Goal: Task Accomplishment & Management: Complete application form

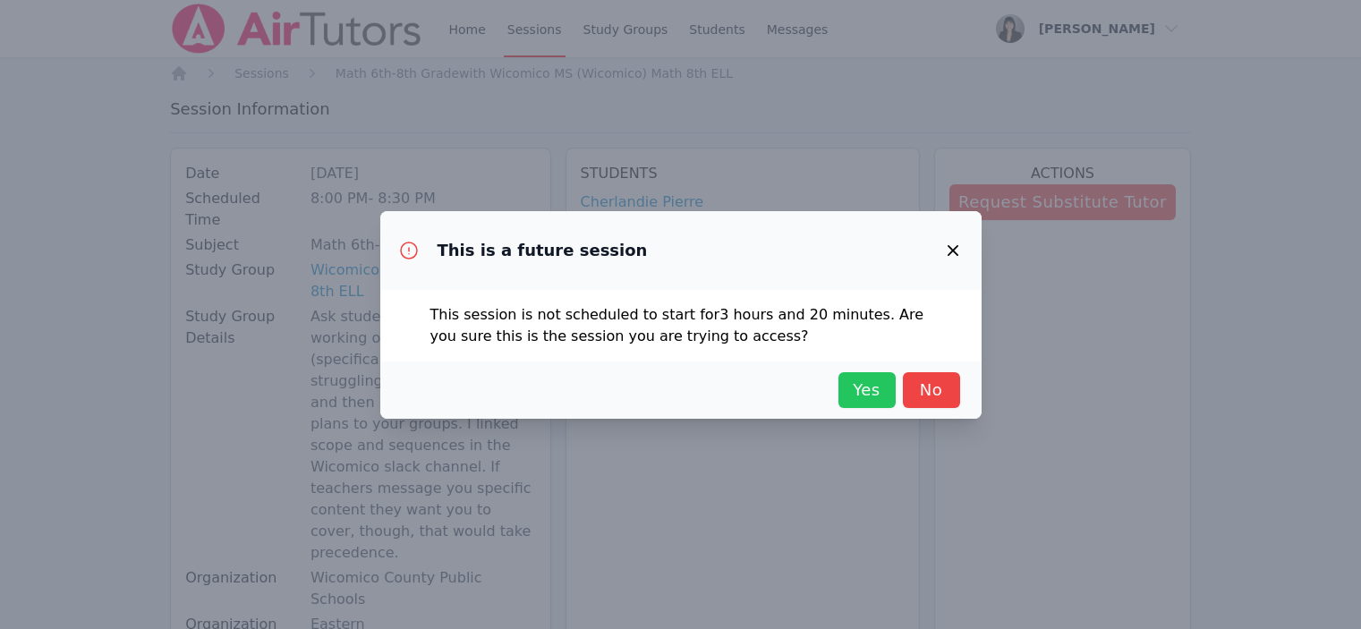
scroll to position [375, 0]
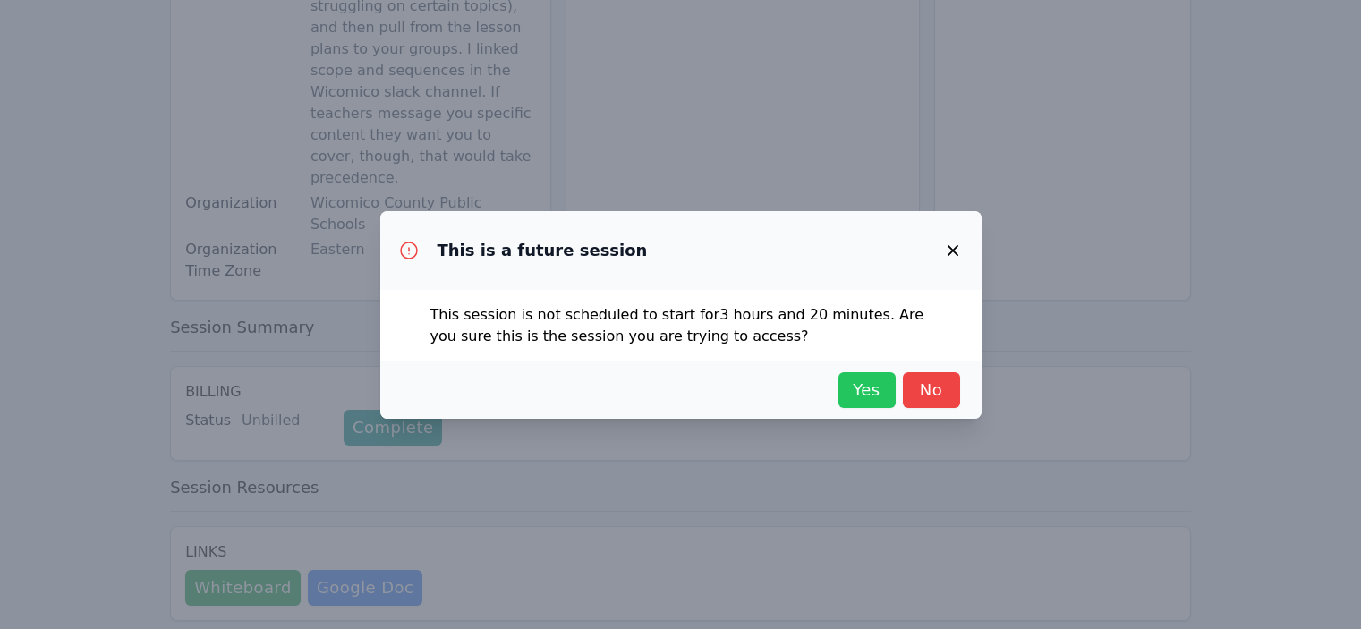
click at [866, 394] on span "Yes" at bounding box center [866, 390] width 39 height 25
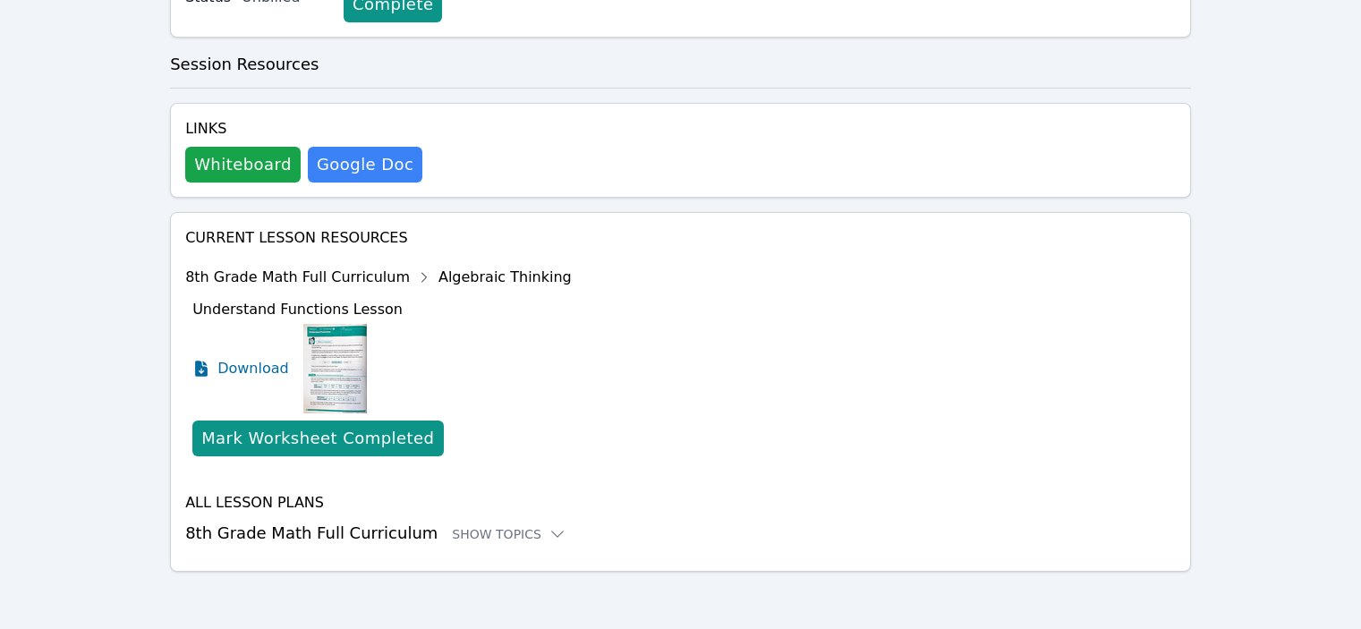
scroll to position [605, 0]
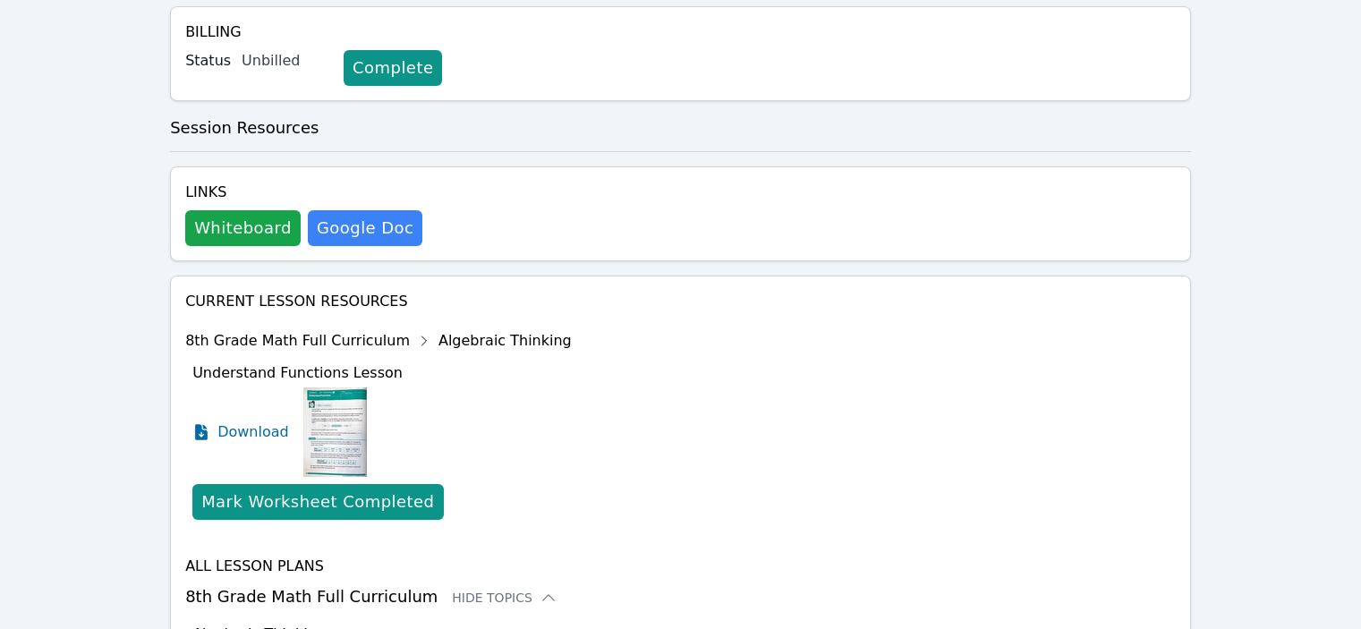
scroll to position [752, 0]
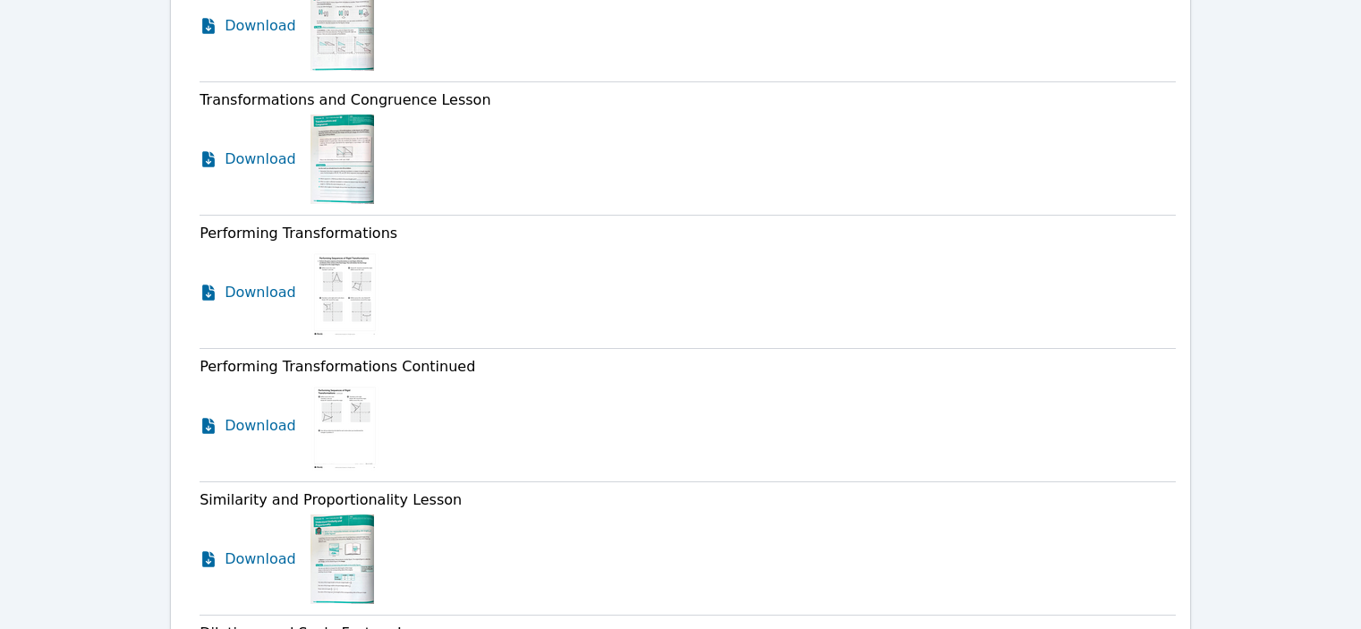
scroll to position [1479, 0]
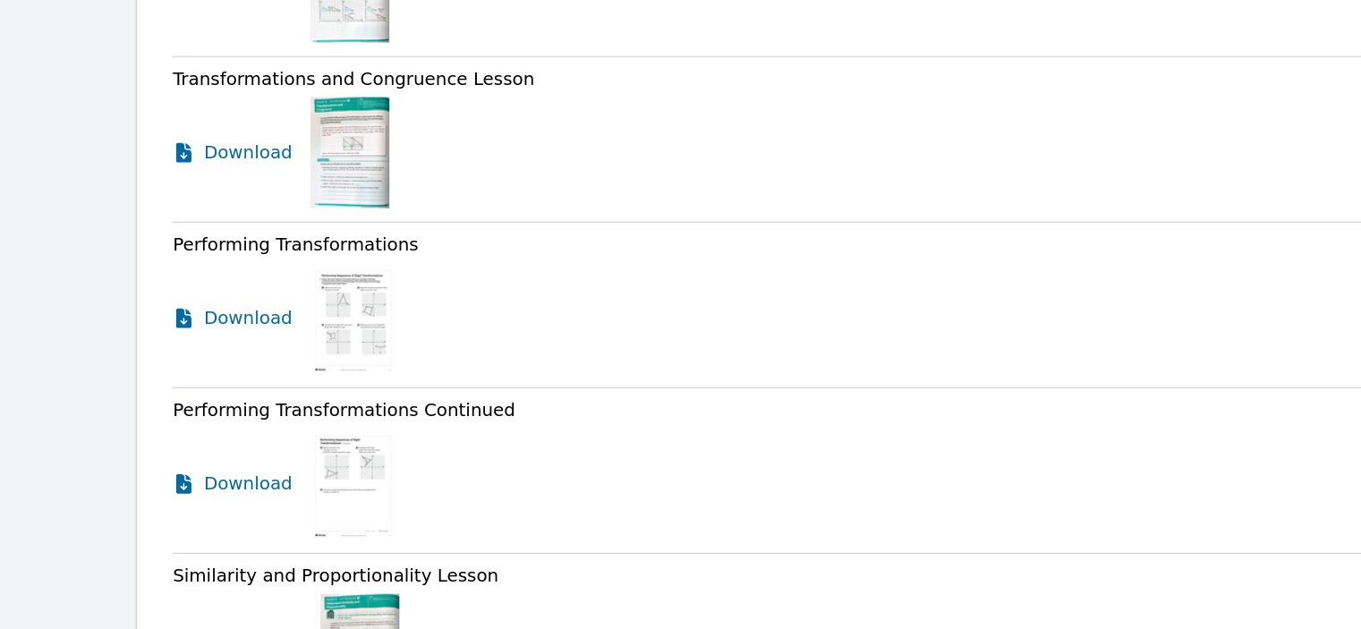
click at [246, 550] on span "Download" at bounding box center [265, 560] width 80 height 21
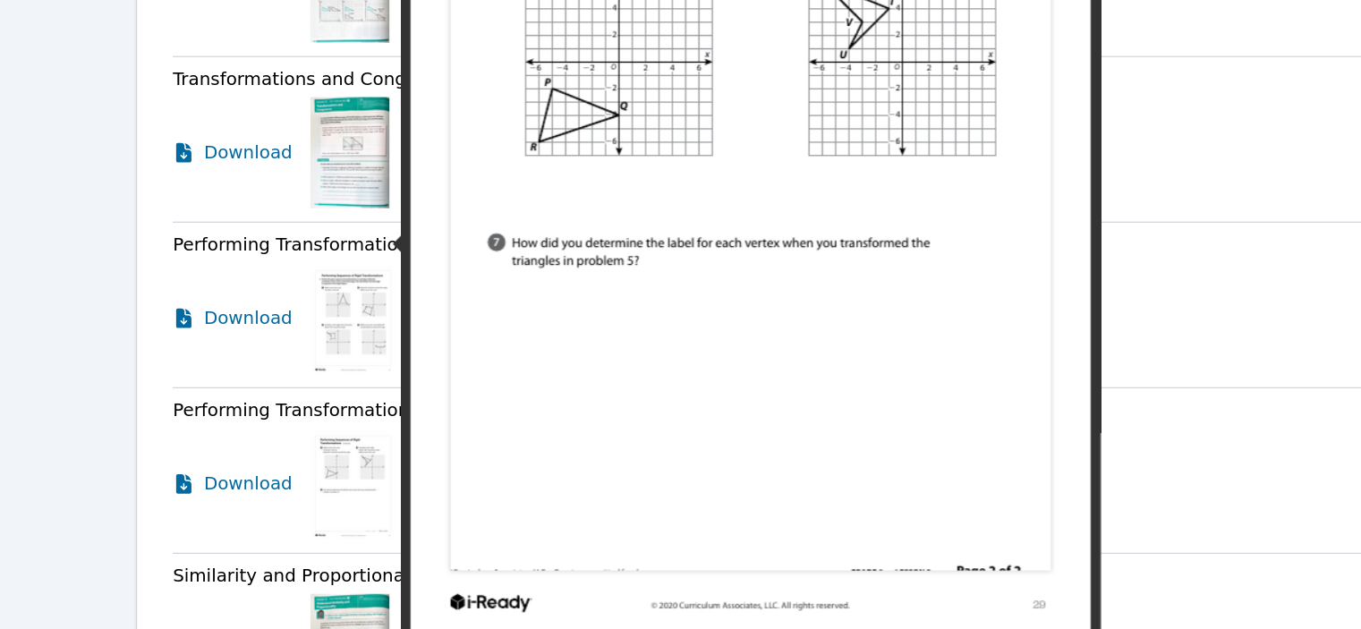
scroll to position [0, 0]
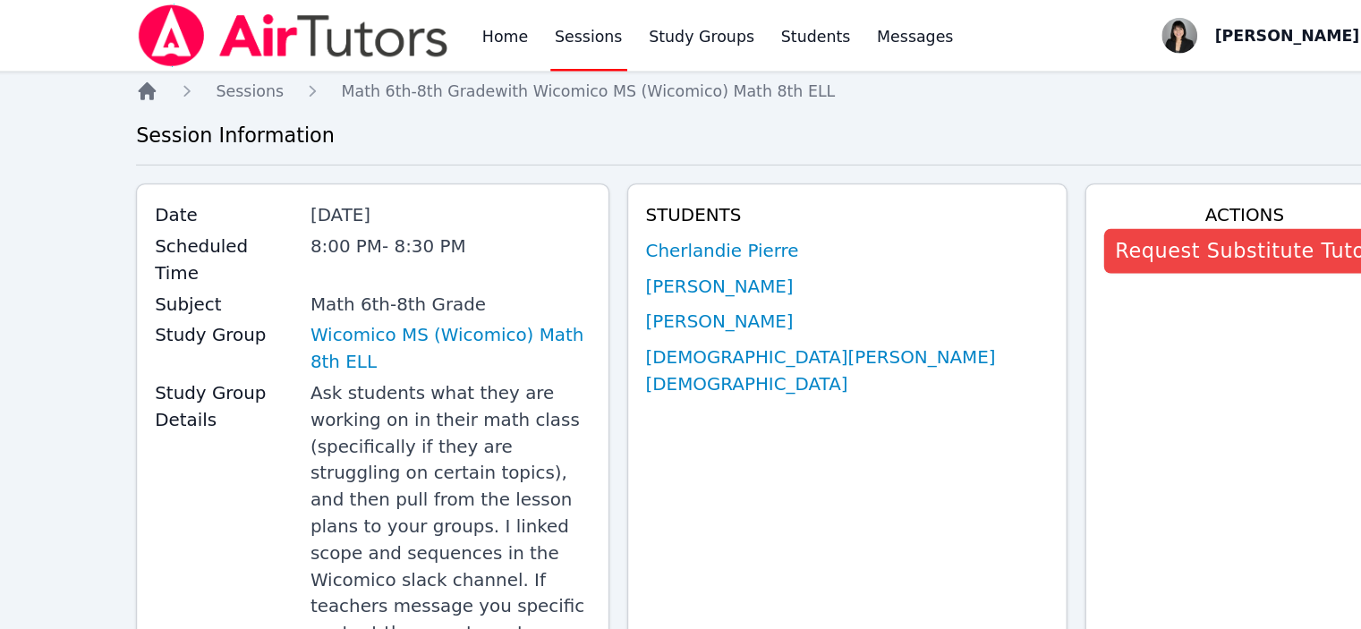
click at [181, 73] on icon "Breadcrumb" at bounding box center [179, 73] width 14 height 14
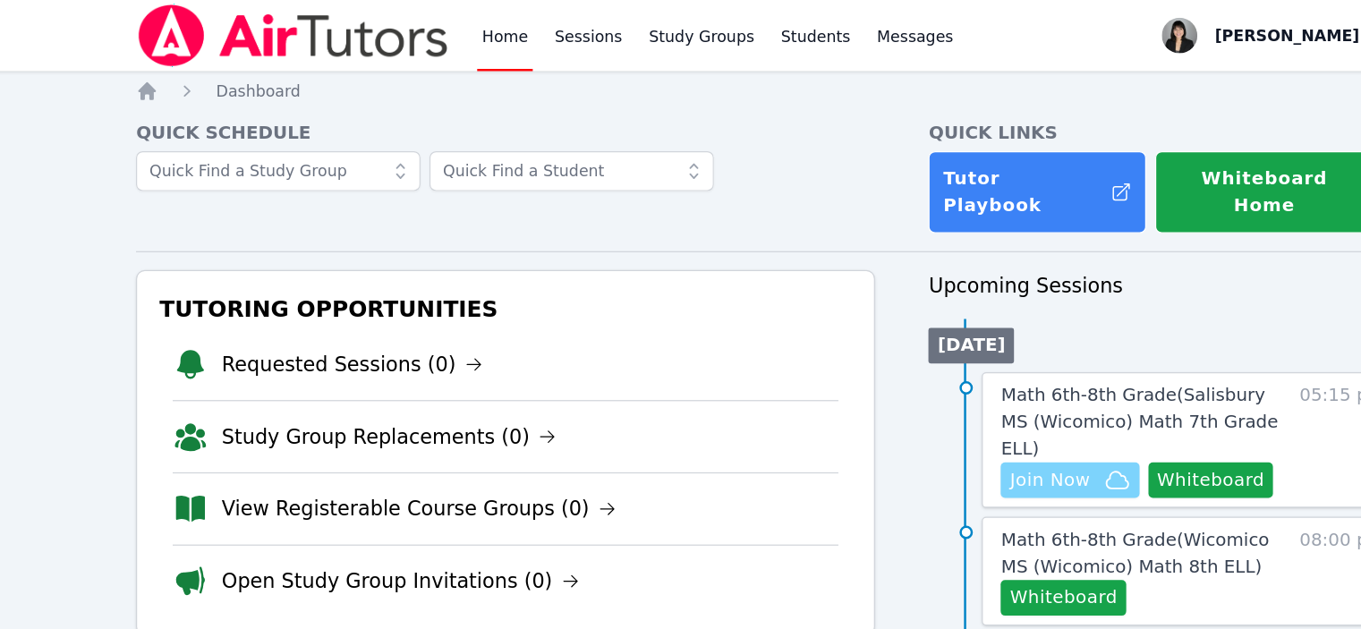
click at [922, 376] on span "Join Now" at bounding box center [905, 386] width 64 height 21
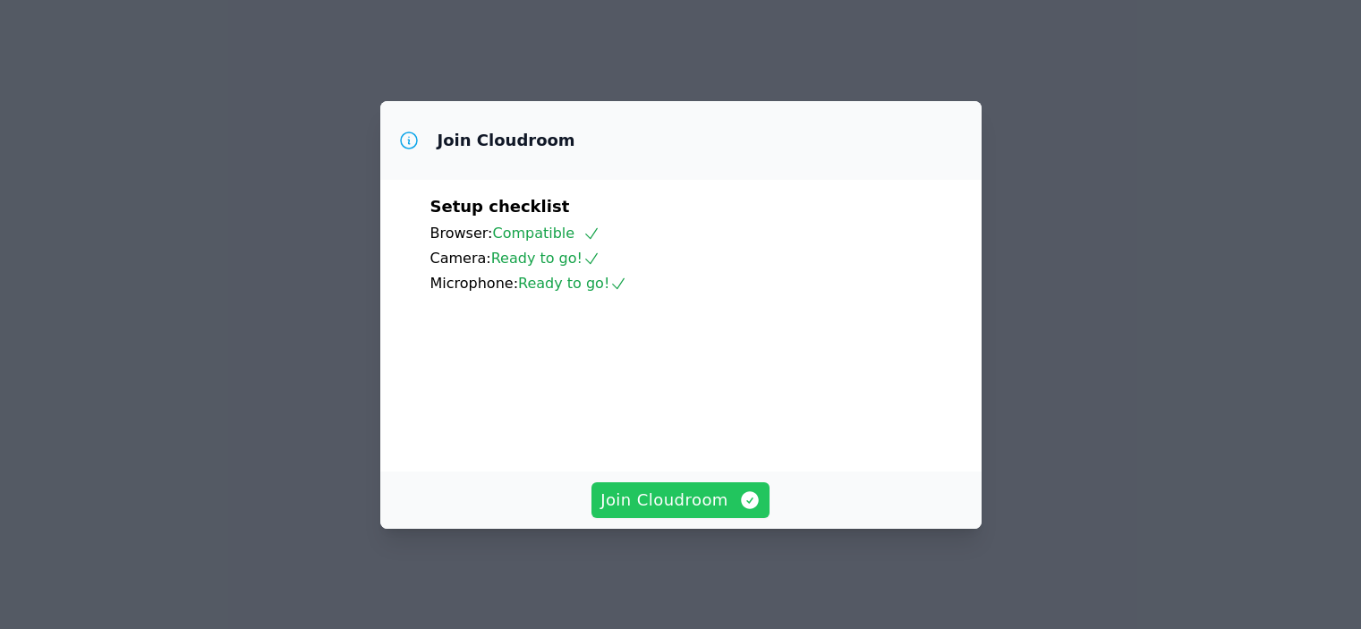
click at [716, 498] on span "Join Cloudroom" at bounding box center [680, 500] width 160 height 25
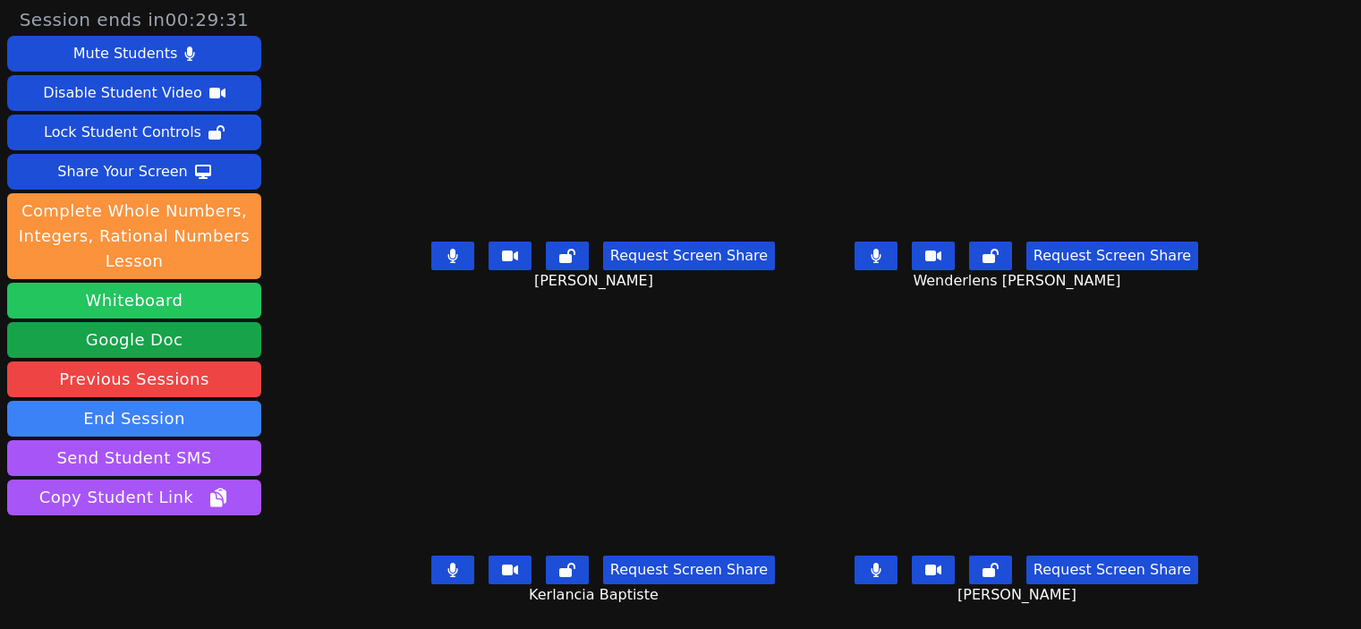
click at [140, 296] on button "Whiteboard" at bounding box center [134, 301] width 254 height 36
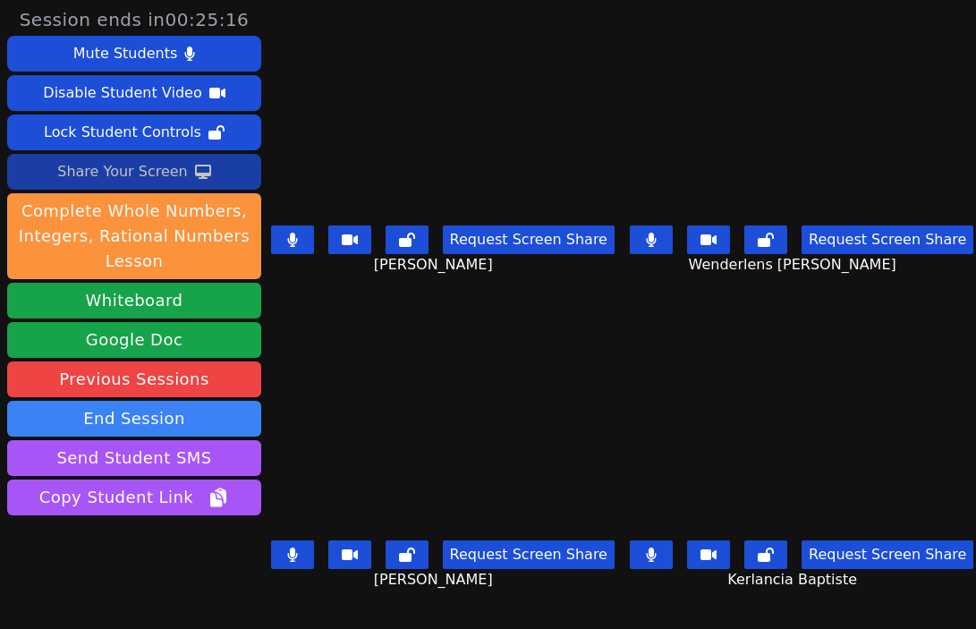
click at [101, 173] on div "Share Your Screen" at bounding box center [122, 171] width 131 height 29
click at [166, 176] on div "Share Your Screen" at bounding box center [122, 171] width 131 height 29
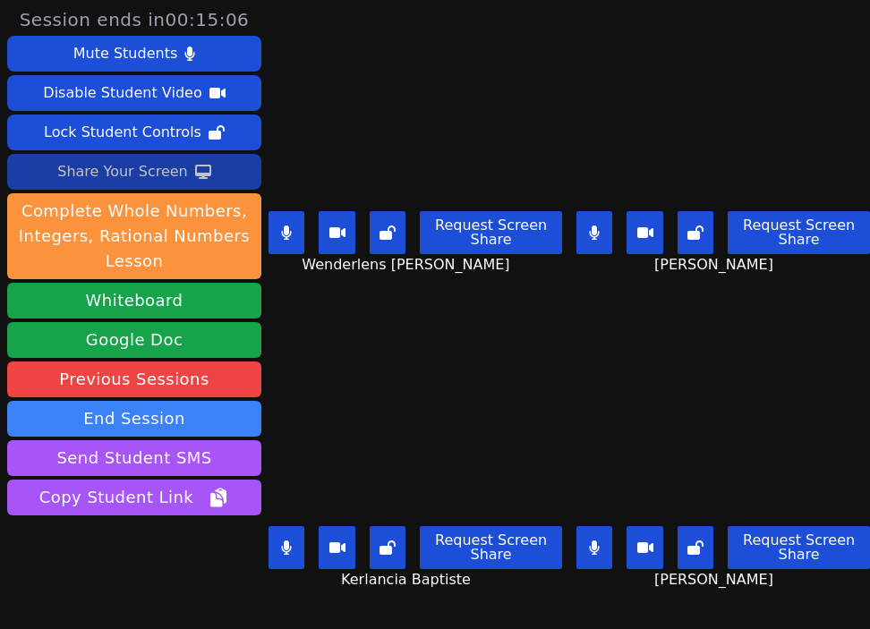
click at [282, 237] on icon at bounding box center [286, 232] width 11 height 14
click at [592, 547] on icon at bounding box center [595, 547] width 10 height 14
click at [291, 538] on button at bounding box center [286, 547] width 36 height 43
click at [282, 555] on button at bounding box center [286, 547] width 36 height 43
click at [280, 225] on button at bounding box center [286, 232] width 36 height 43
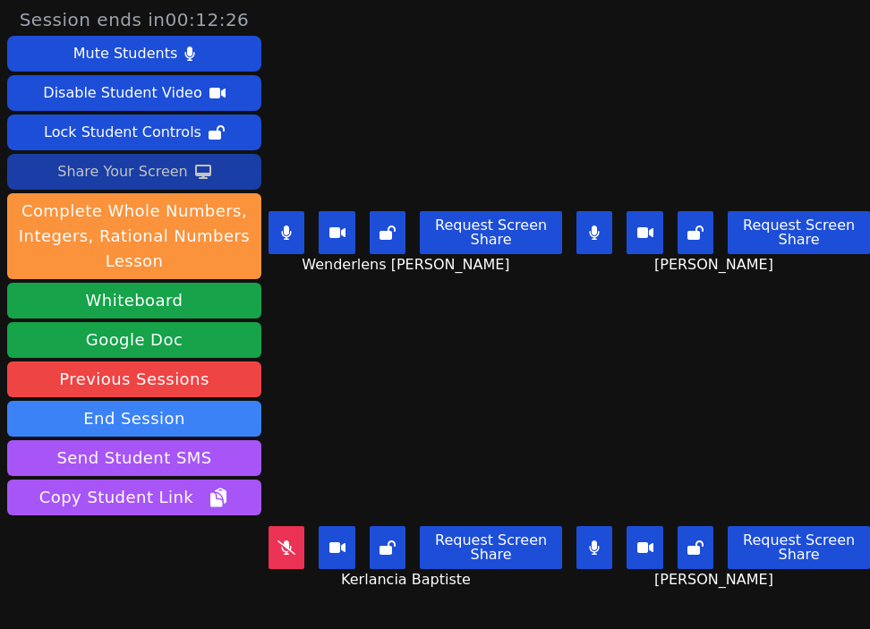
click at [591, 225] on icon at bounding box center [594, 232] width 11 height 14
click at [588, 549] on button at bounding box center [594, 547] width 36 height 43
click at [287, 544] on icon at bounding box center [286, 547] width 18 height 14
click at [612, 557] on button at bounding box center [594, 547] width 36 height 43
click at [595, 545] on icon at bounding box center [595, 547] width 10 height 14
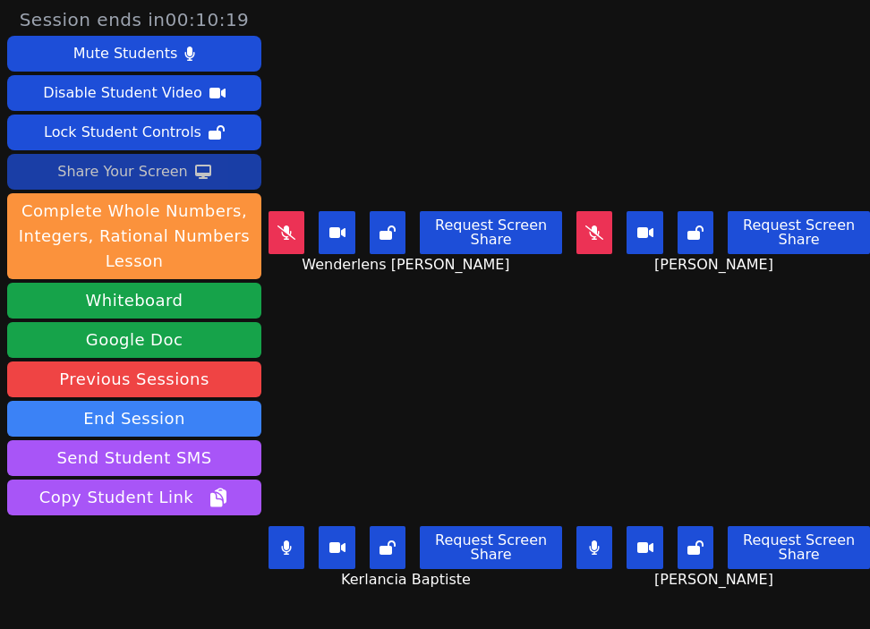
click at [283, 235] on icon at bounding box center [286, 232] width 18 height 14
click at [288, 554] on icon at bounding box center [287, 547] width 10 height 14
click at [293, 545] on icon at bounding box center [286, 547] width 18 height 14
click at [284, 226] on icon at bounding box center [286, 232] width 11 height 14
click at [293, 546] on button at bounding box center [286, 547] width 36 height 43
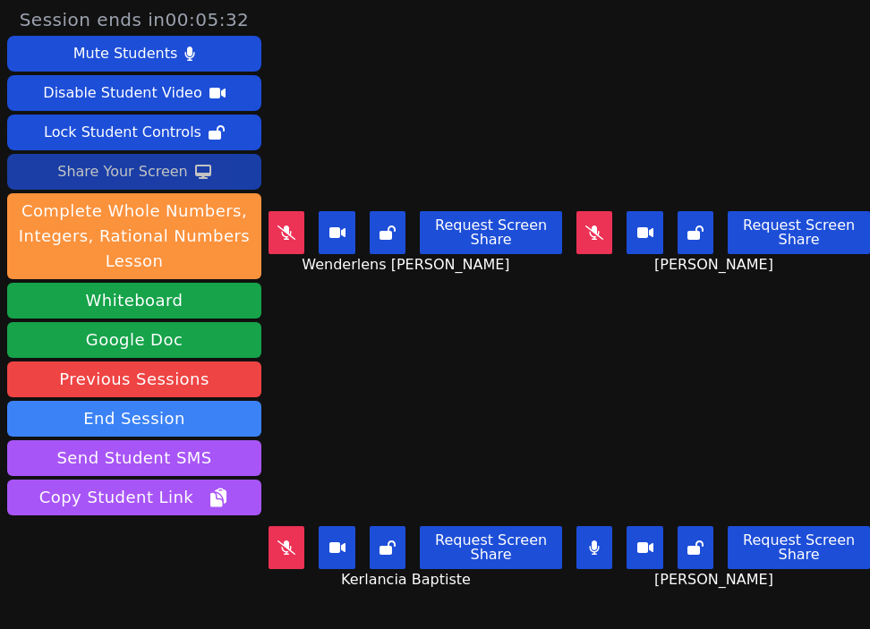
click at [283, 536] on button at bounding box center [286, 547] width 36 height 43
click at [296, 225] on button at bounding box center [286, 232] width 36 height 43
click at [599, 239] on icon at bounding box center [594, 232] width 18 height 14
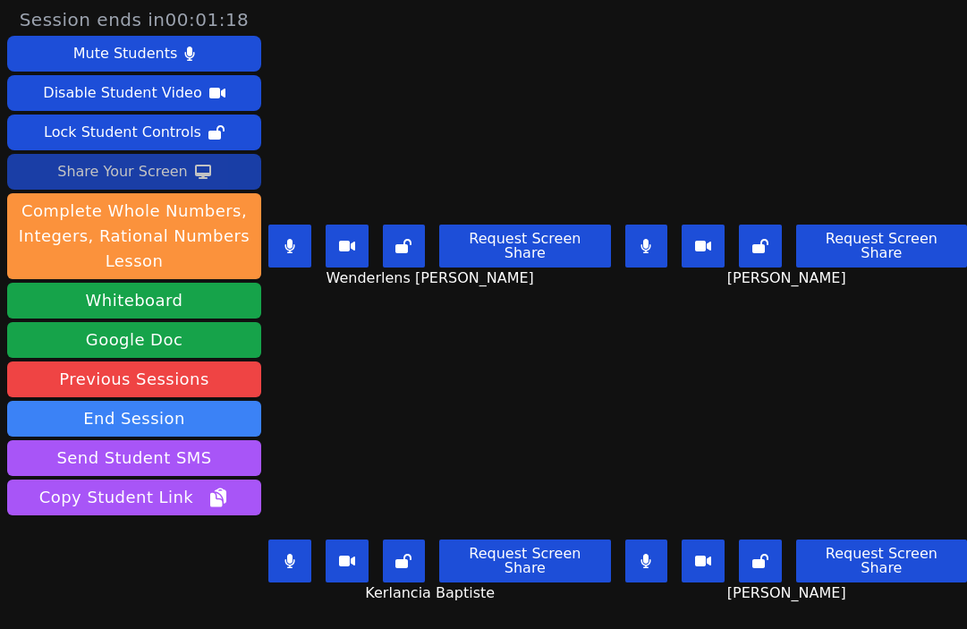
click at [645, 248] on button at bounding box center [646, 246] width 43 height 43
click at [665, 555] on button at bounding box center [646, 561] width 43 height 43
click at [290, 548] on button at bounding box center [289, 561] width 43 height 43
click at [294, 242] on icon at bounding box center [290, 246] width 10 height 14
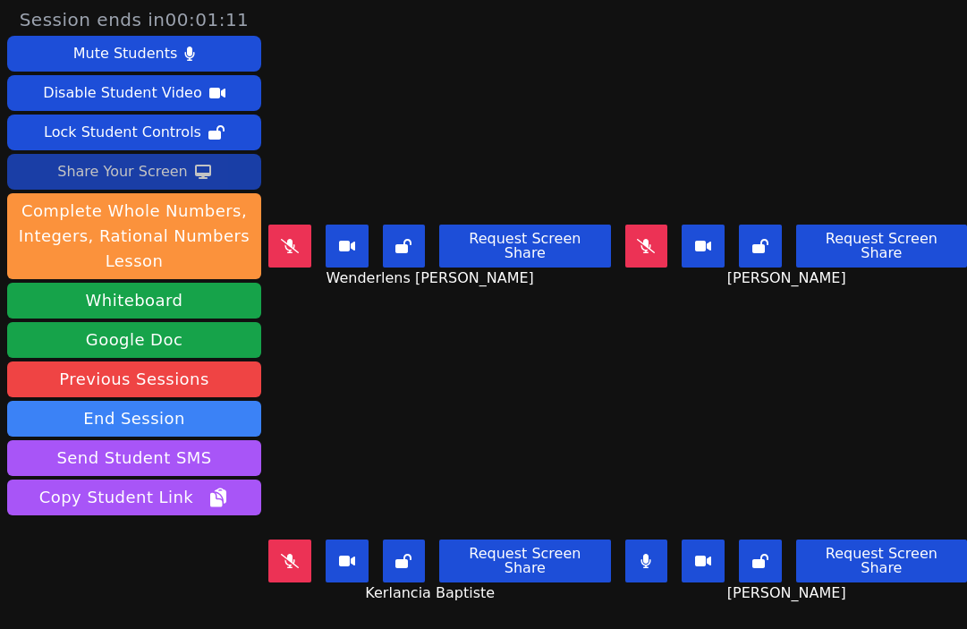
click at [650, 243] on icon at bounding box center [646, 246] width 18 height 14
click at [642, 557] on button at bounding box center [646, 561] width 43 height 43
click at [654, 561] on button at bounding box center [646, 561] width 43 height 43
click at [309, 537] on div "Request Screen Share Kerlancia Baptiste" at bounding box center [439, 568] width 343 height 72
click at [309, 565] on button at bounding box center [289, 561] width 43 height 43
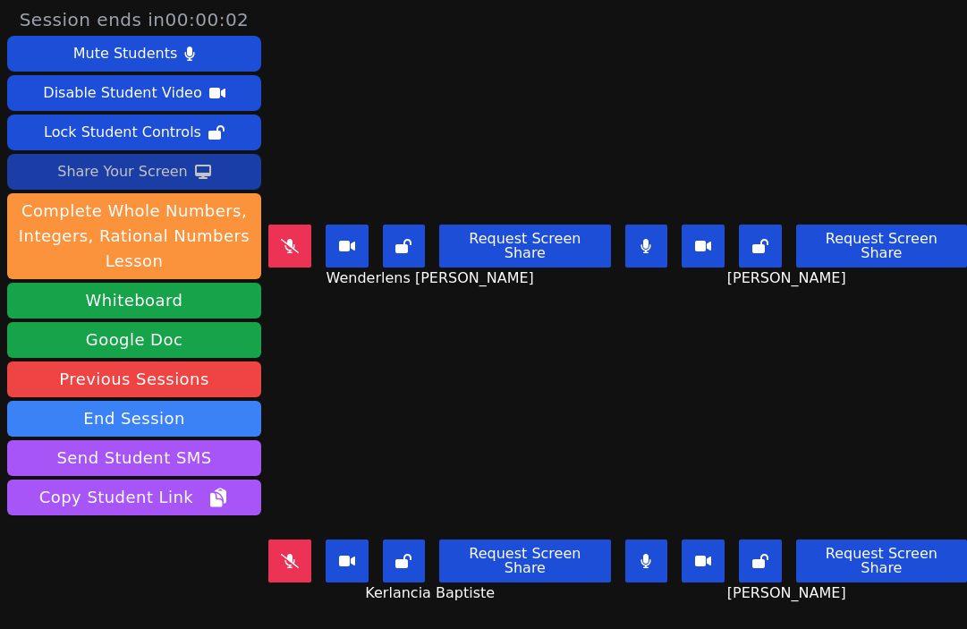
click at [305, 564] on button at bounding box center [289, 561] width 43 height 43
click at [299, 239] on icon at bounding box center [290, 246] width 18 height 14
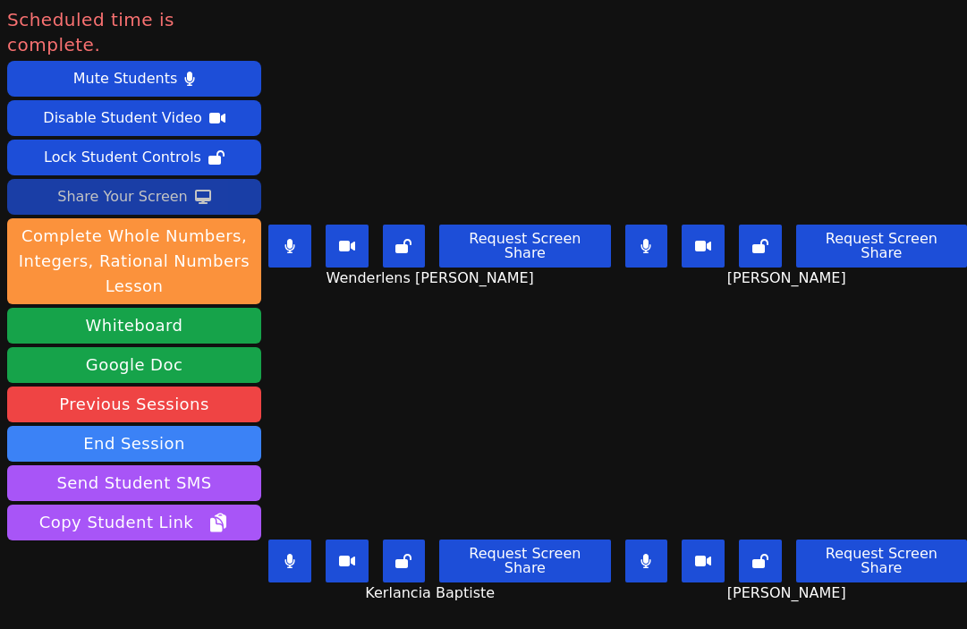
click at [297, 566] on button at bounding box center [289, 561] width 43 height 43
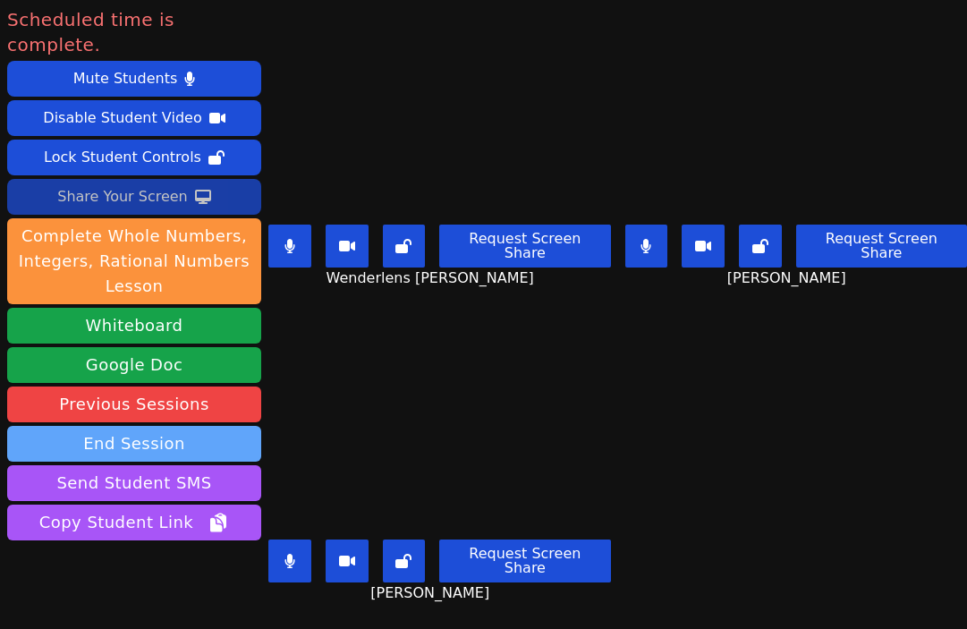
click at [162, 426] on button "End Session" at bounding box center [134, 444] width 254 height 36
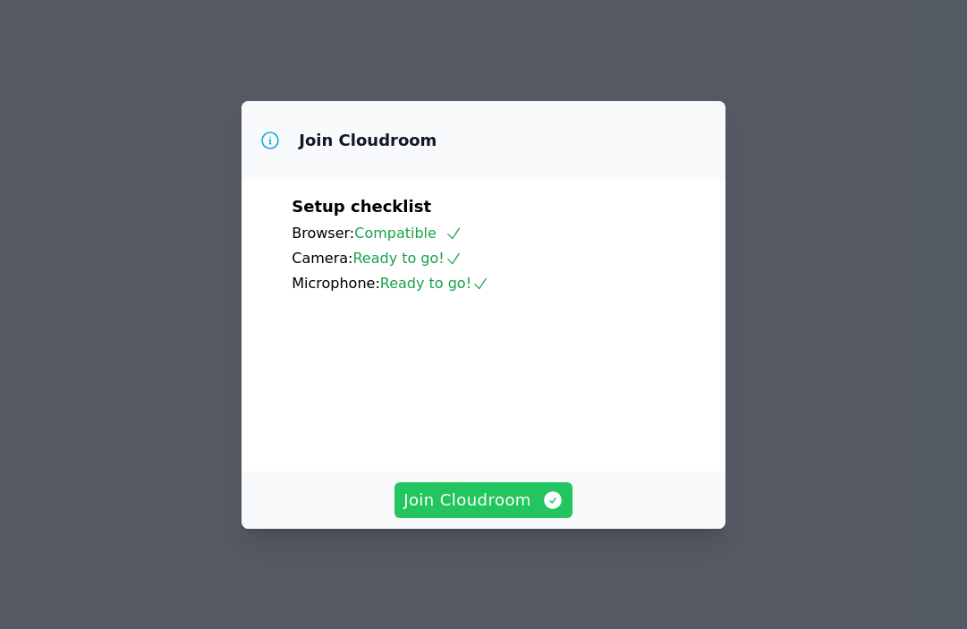
click at [468, 500] on span "Join Cloudroom" at bounding box center [484, 500] width 160 height 25
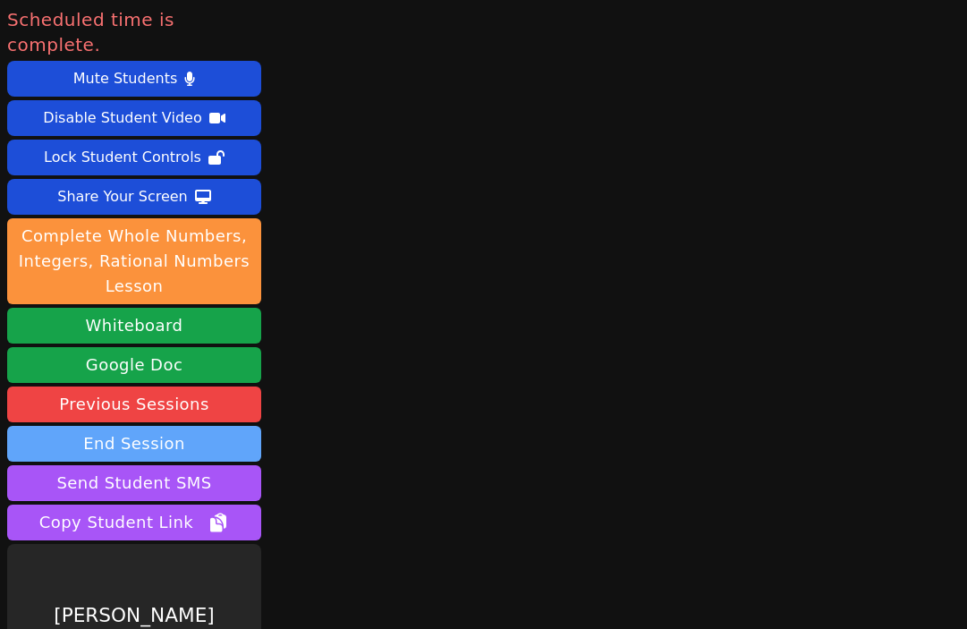
click at [153, 426] on button "End Session" at bounding box center [134, 444] width 254 height 36
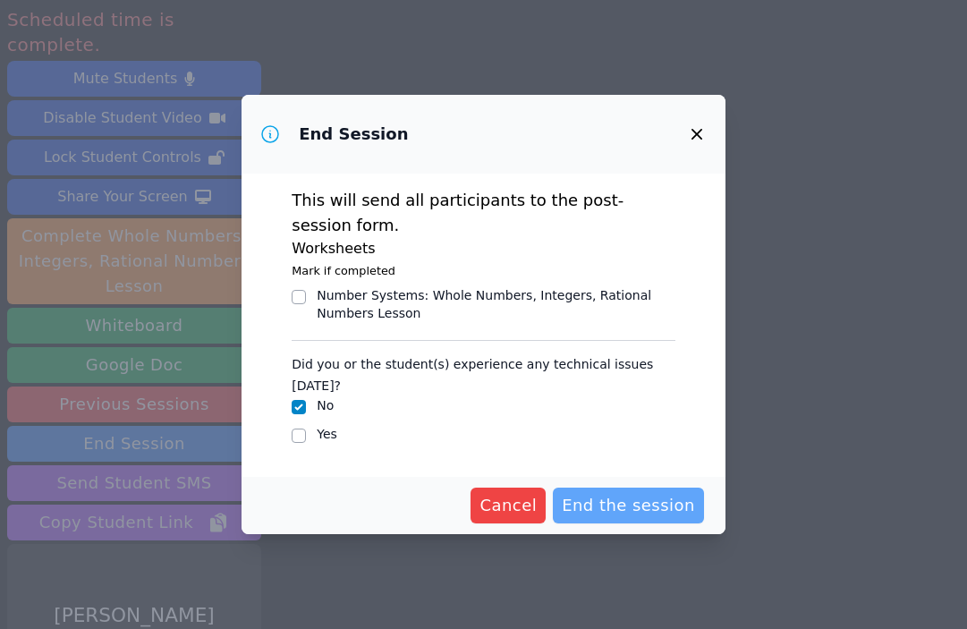
click at [624, 506] on span "End the session" at bounding box center [628, 505] width 133 height 25
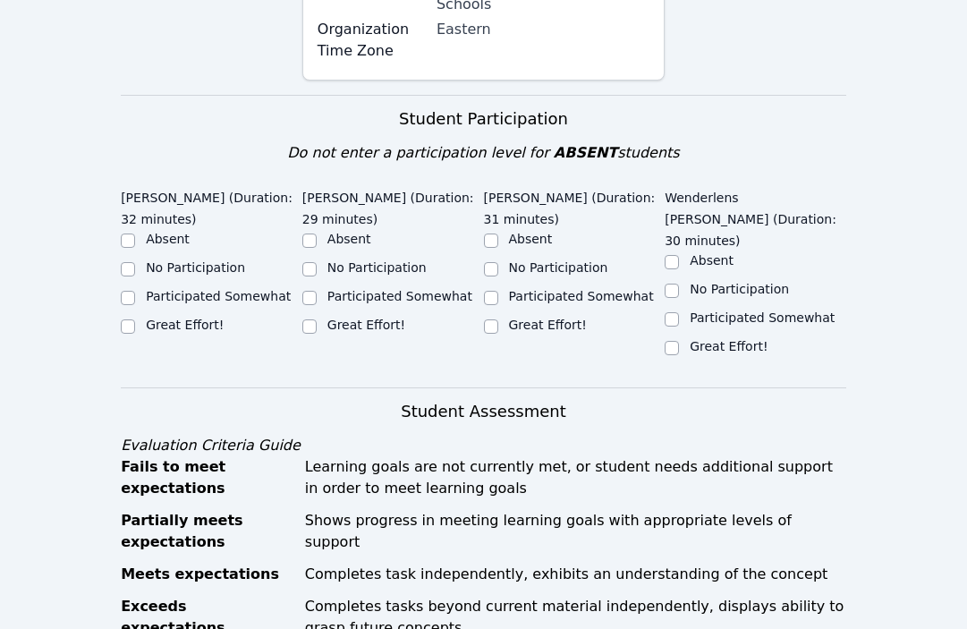
scroll to position [453, 0]
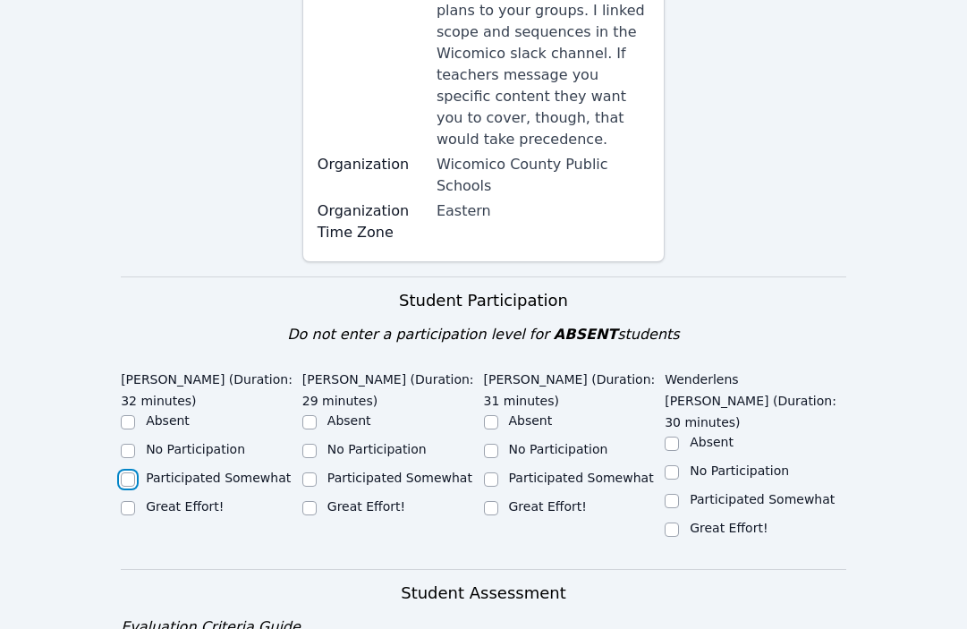
click at [130, 472] on input "Participated Somewhat" at bounding box center [128, 479] width 14 height 14
checkbox input "true"
click at [309, 472] on input "Participated Somewhat" at bounding box center [309, 479] width 14 height 14
checkbox input "true"
click at [490, 501] on input "Great Effort!" at bounding box center [491, 508] width 14 height 14
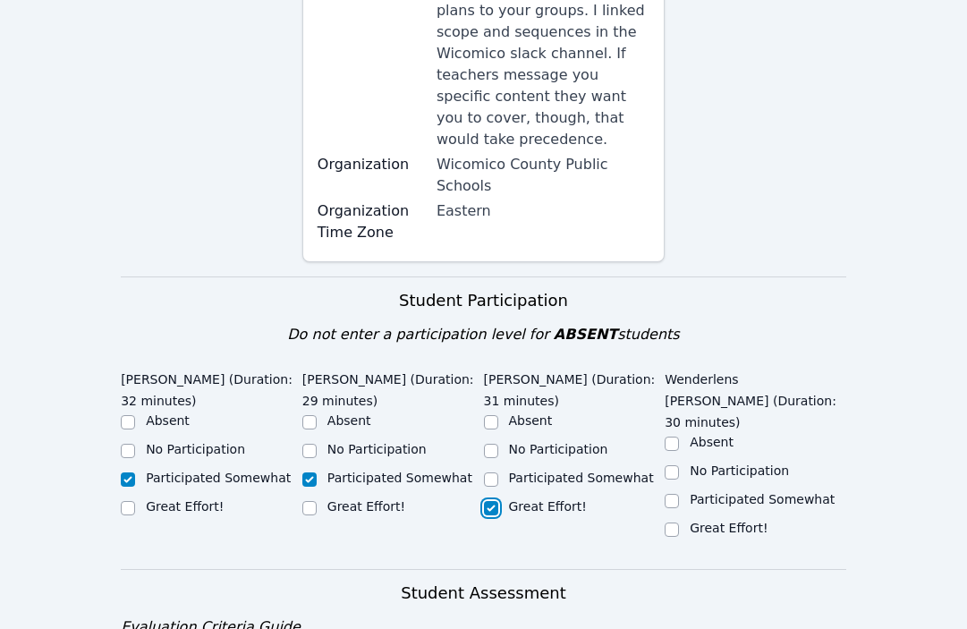
checkbox input "true"
click at [674, 494] on input "Participated Somewhat" at bounding box center [672, 501] width 14 height 14
checkbox input "true"
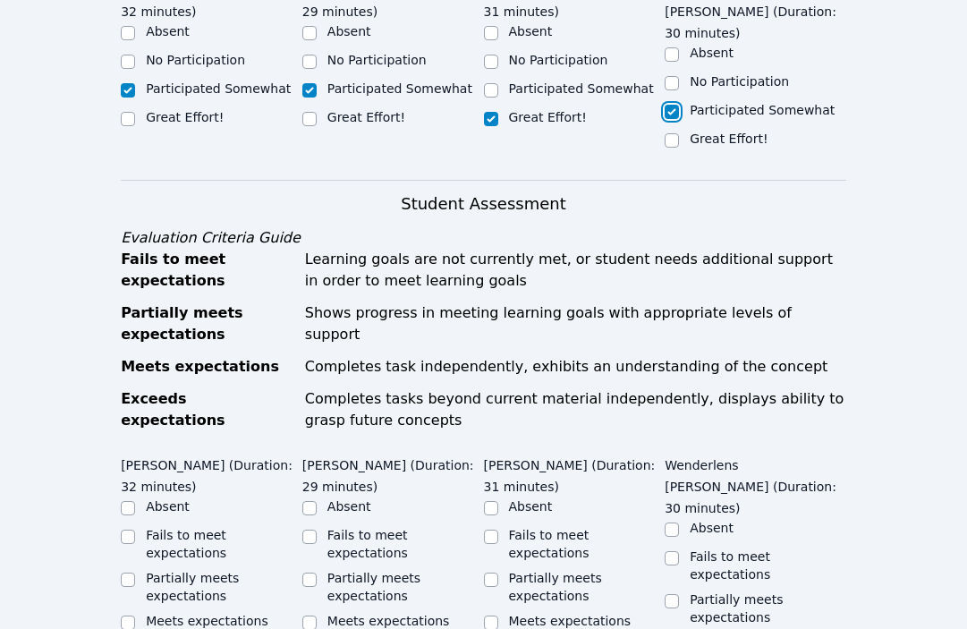
scroll to position [844, 0]
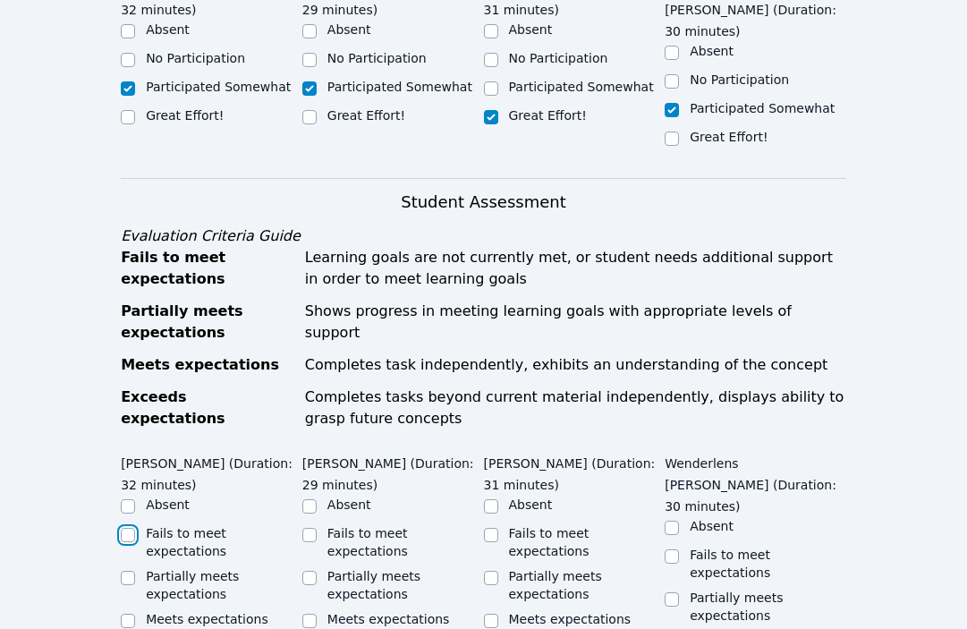
click at [128, 528] on input "Fails to meet expectations" at bounding box center [128, 535] width 14 height 14
checkbox input "true"
click at [307, 571] on input "Partially meets expectations" at bounding box center [309, 578] width 14 height 14
checkbox input "true"
click at [492, 614] on input "Meets expectations" at bounding box center [491, 621] width 14 height 14
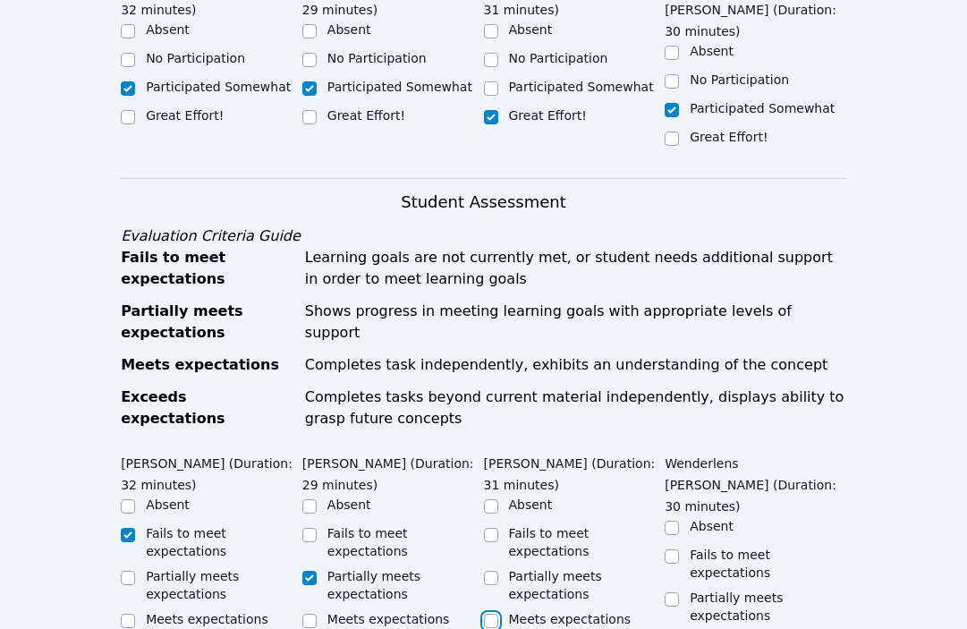
checkbox input "true"
click at [673, 592] on input "Partially meets expectations" at bounding box center [672, 599] width 14 height 14
checkbox input "true"
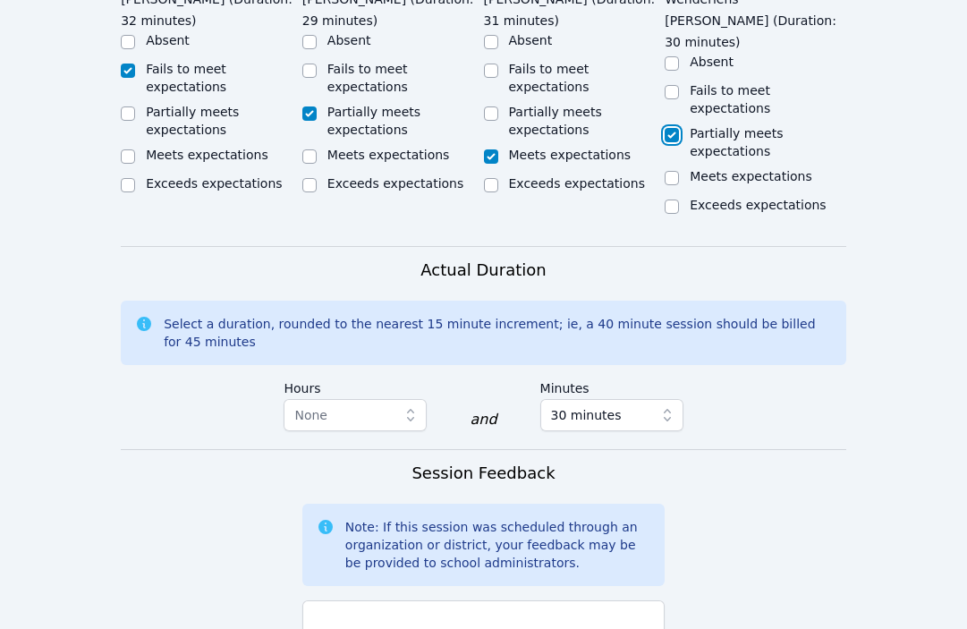
scroll to position [1344, 0]
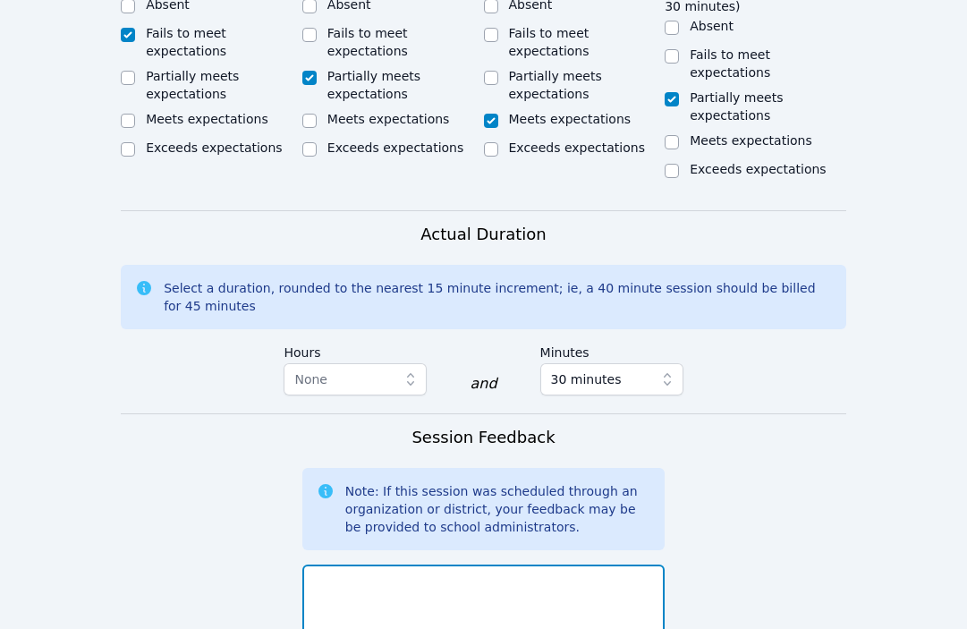
click at [621, 565] on textarea at bounding box center [483, 613] width 362 height 97
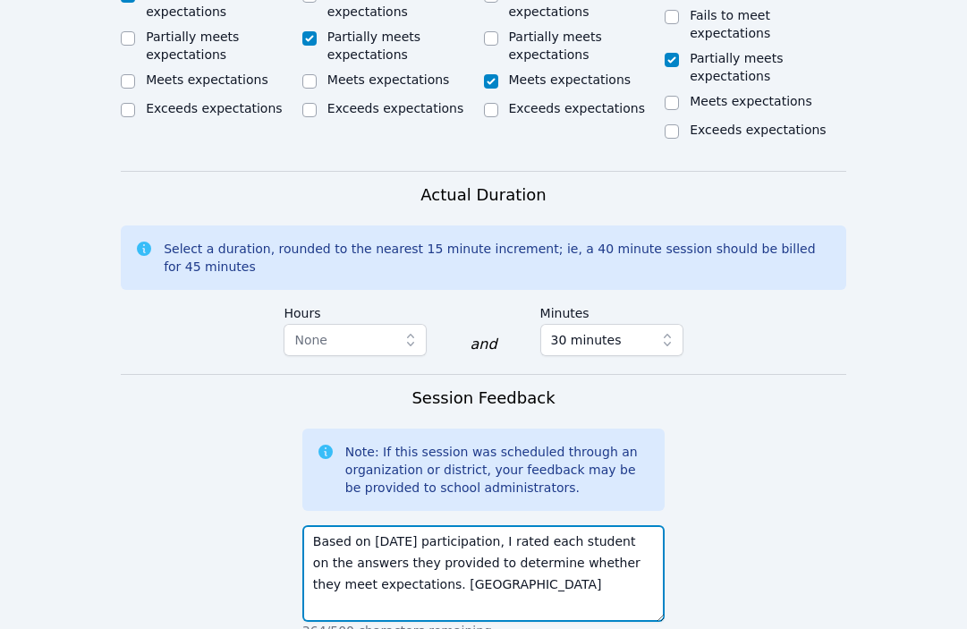
scroll to position [1384, 0]
drag, startPoint x: 394, startPoint y: 501, endPoint x: 498, endPoint y: 563, distance: 120.8
click at [498, 563] on div "Session Feedback Note: If this session was scheduled through an organization or…" at bounding box center [483, 521] width 362 height 272
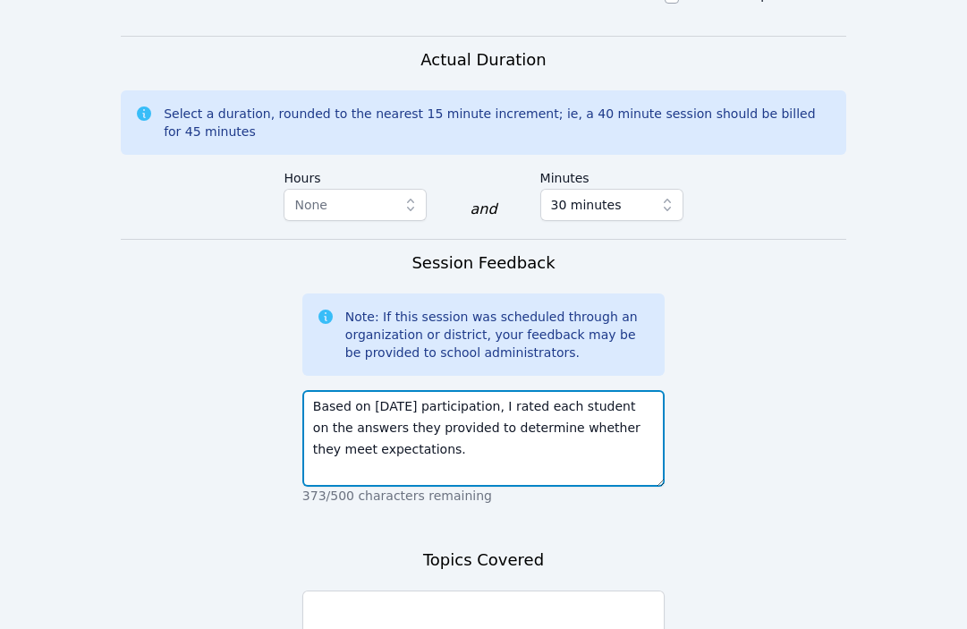
scroll to position [1547, 0]
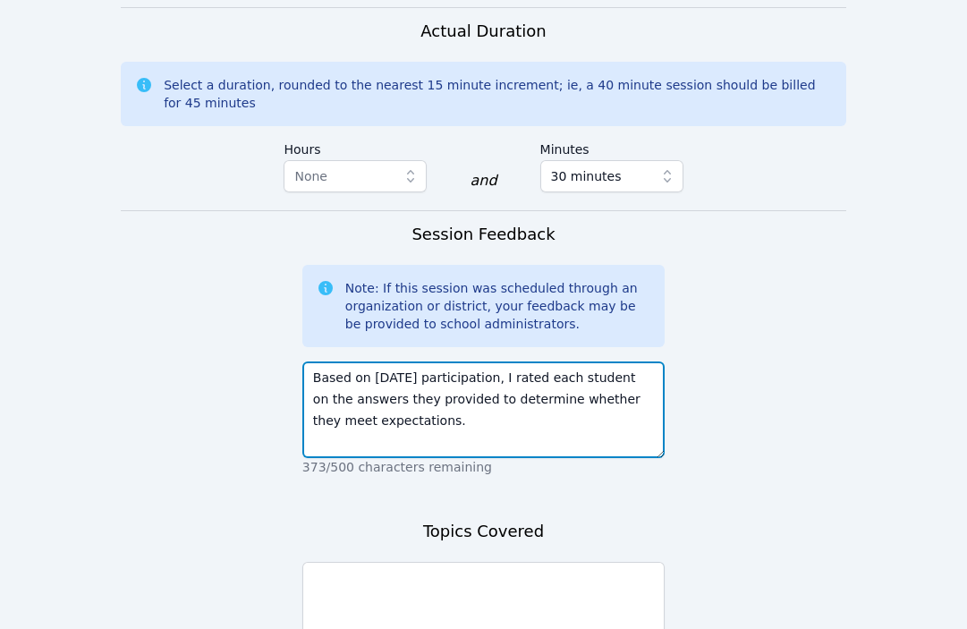
type textarea "Based on [DATE] participation, I rated each student on the answers they provide…"
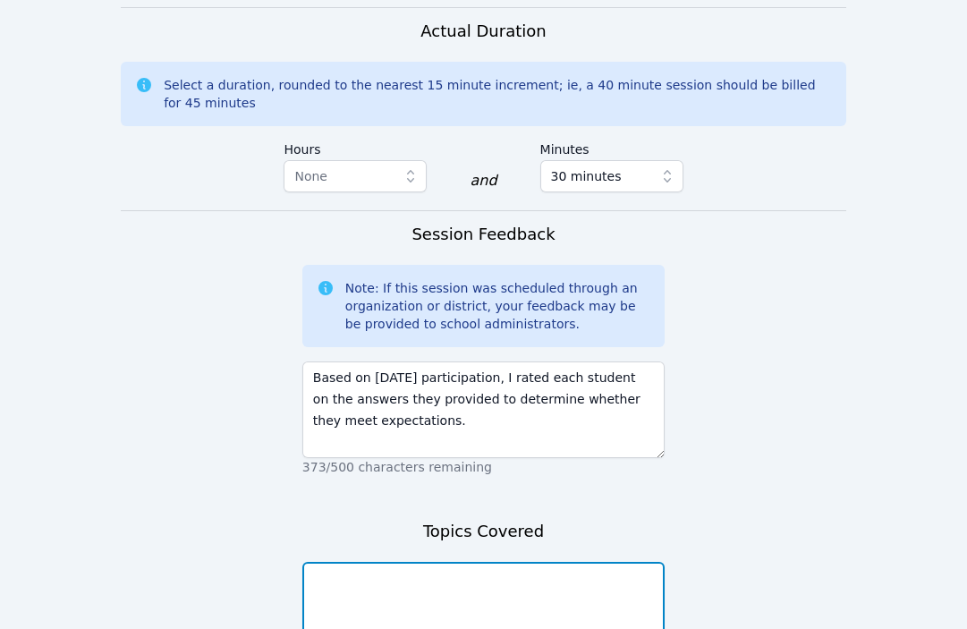
click at [493, 562] on textarea at bounding box center [483, 610] width 362 height 97
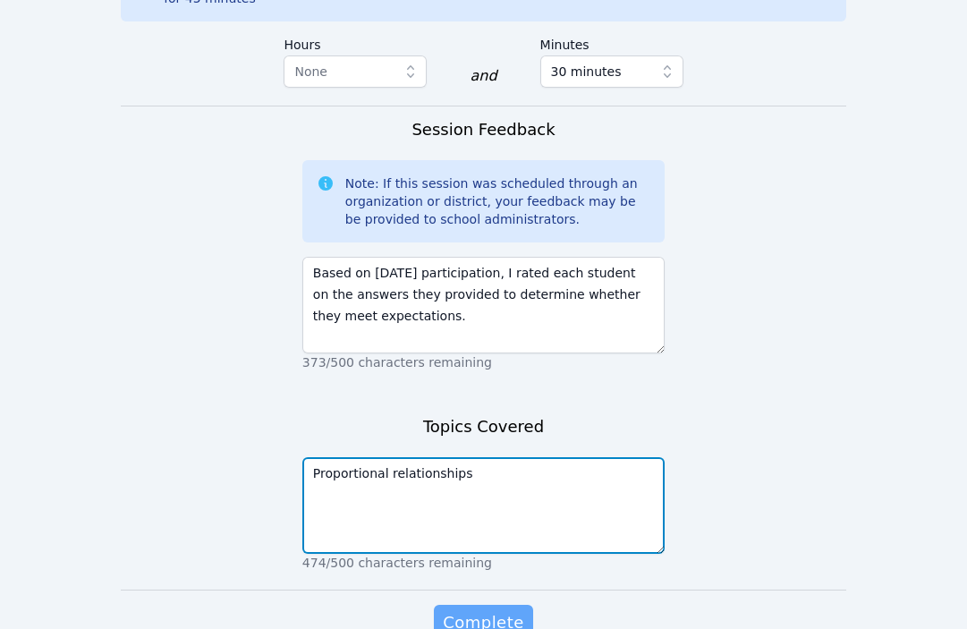
scroll to position [1661, 0]
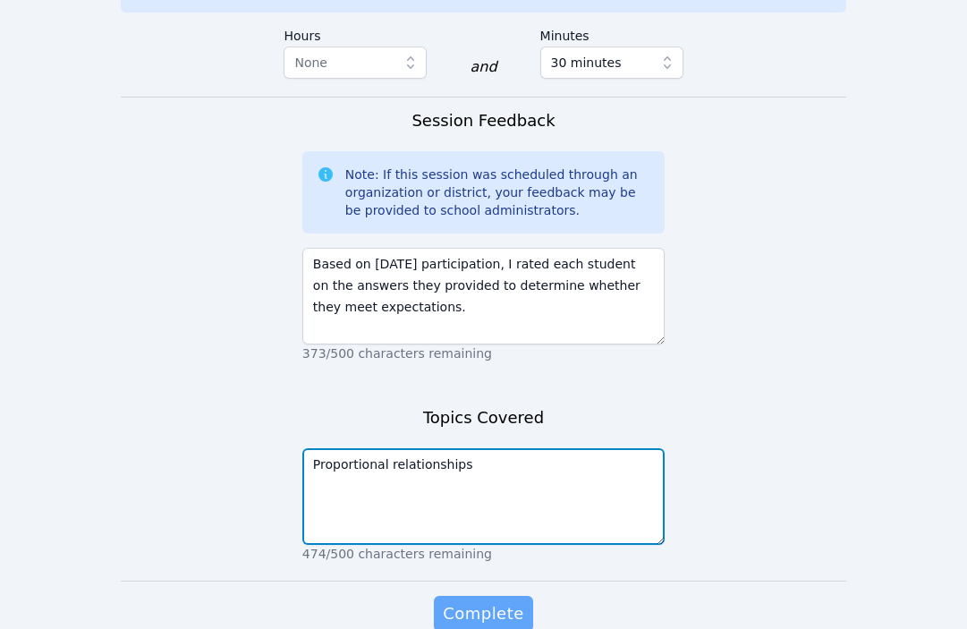
type textarea "Proportional relationships"
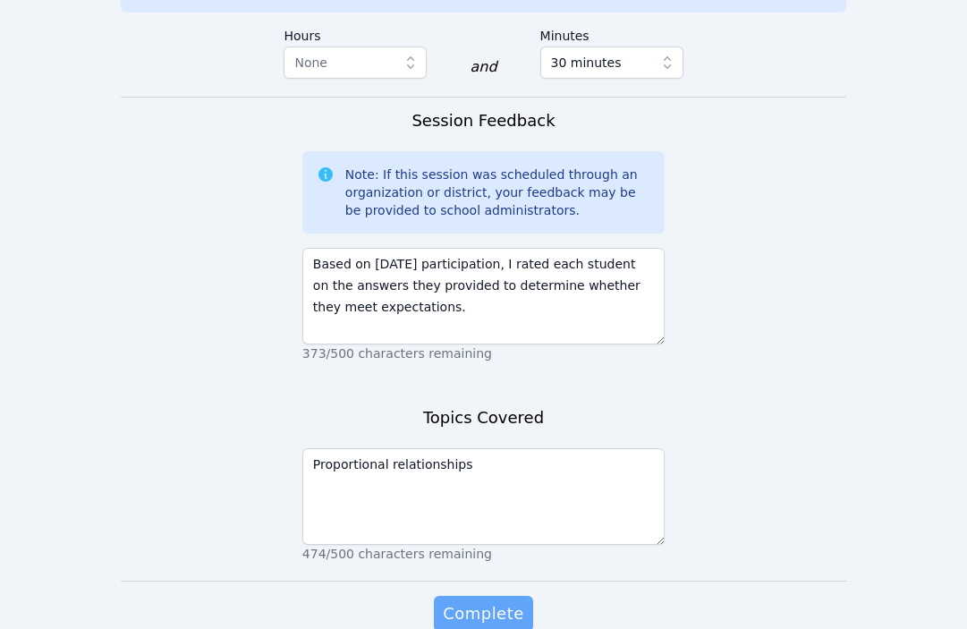
click at [473, 601] on span "Complete" at bounding box center [483, 613] width 81 height 25
